Goal: Transaction & Acquisition: Purchase product/service

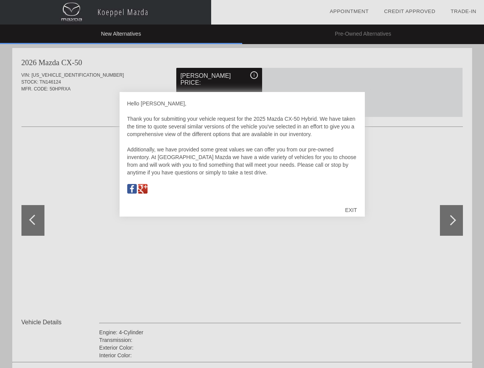
scroll to position [356, 0]
click at [349, 11] on link "Appointment" at bounding box center [348, 11] width 39 height 6
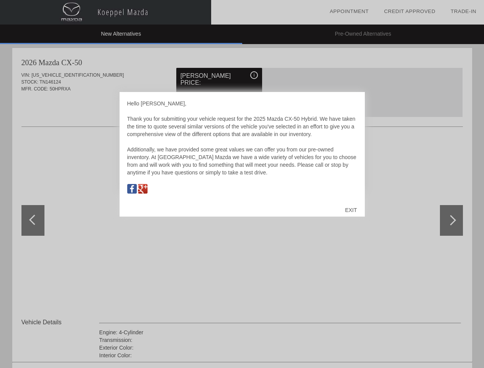
click at [351, 210] on div "EXIT" at bounding box center [350, 209] width 27 height 23
